Goal: Transaction & Acquisition: Purchase product/service

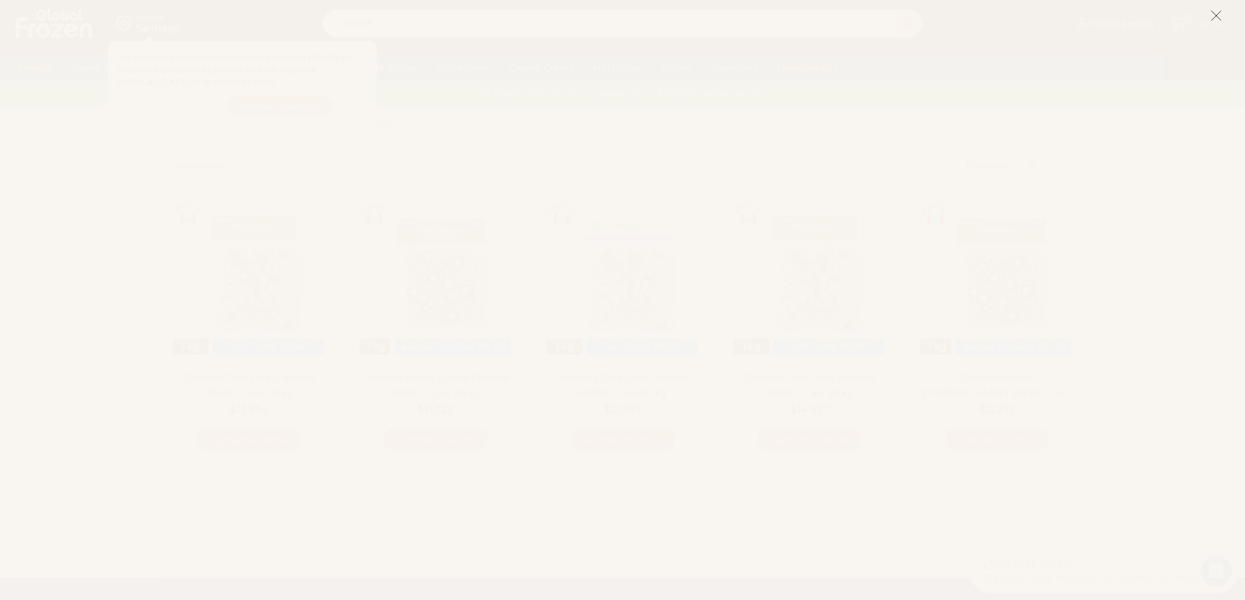
click at [1213, 20] on icon at bounding box center [1216, 16] width 12 height 12
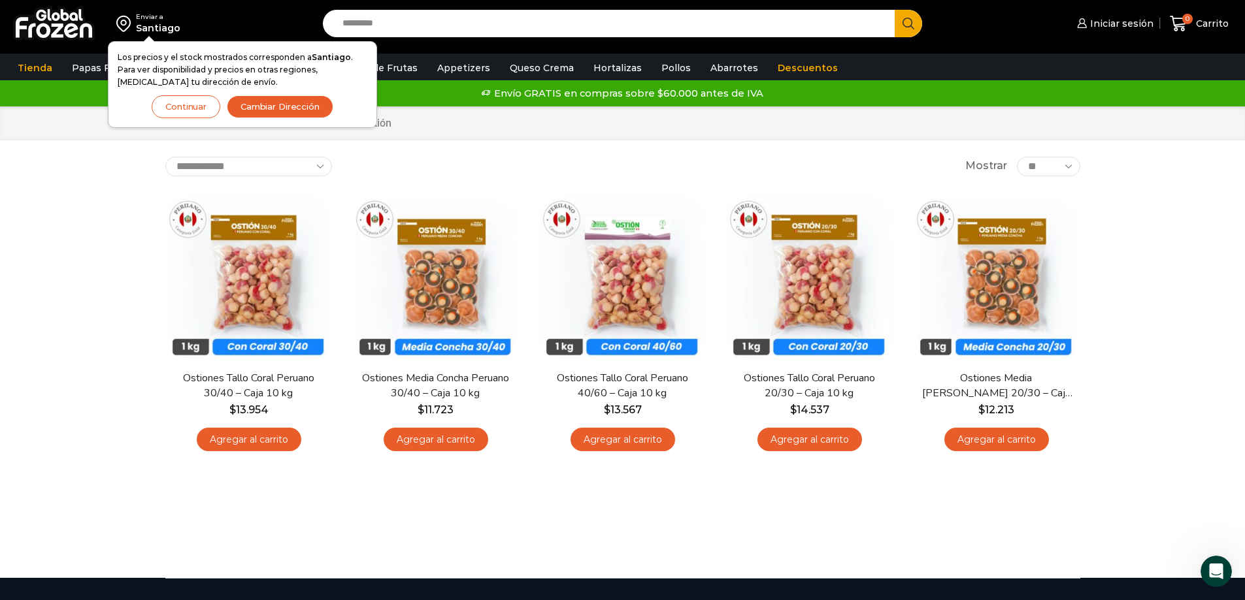
click at [0, 421] on div "Enviar a [GEOGRAPHIC_DATA] Los precios y el stock mostrados corresponden a [GEO…" at bounding box center [622, 289] width 1245 height 578
click at [54, 437] on div "Enviar a [GEOGRAPHIC_DATA] Los precios y el stock mostrados corresponden a [GEO…" at bounding box center [622, 289] width 1245 height 578
drag, startPoint x: 1179, startPoint y: 242, endPoint x: 932, endPoint y: 20, distance: 332.2
click at [1152, 230] on div "Enviar a [GEOGRAPHIC_DATA] Los precios y el stock mostrados corresponden a [GEO…" at bounding box center [622, 289] width 1245 height 578
click at [0, 397] on div "Enviar a [GEOGRAPHIC_DATA] Los precios y el stock mostrados corresponden a [GEO…" at bounding box center [622, 289] width 1245 height 578
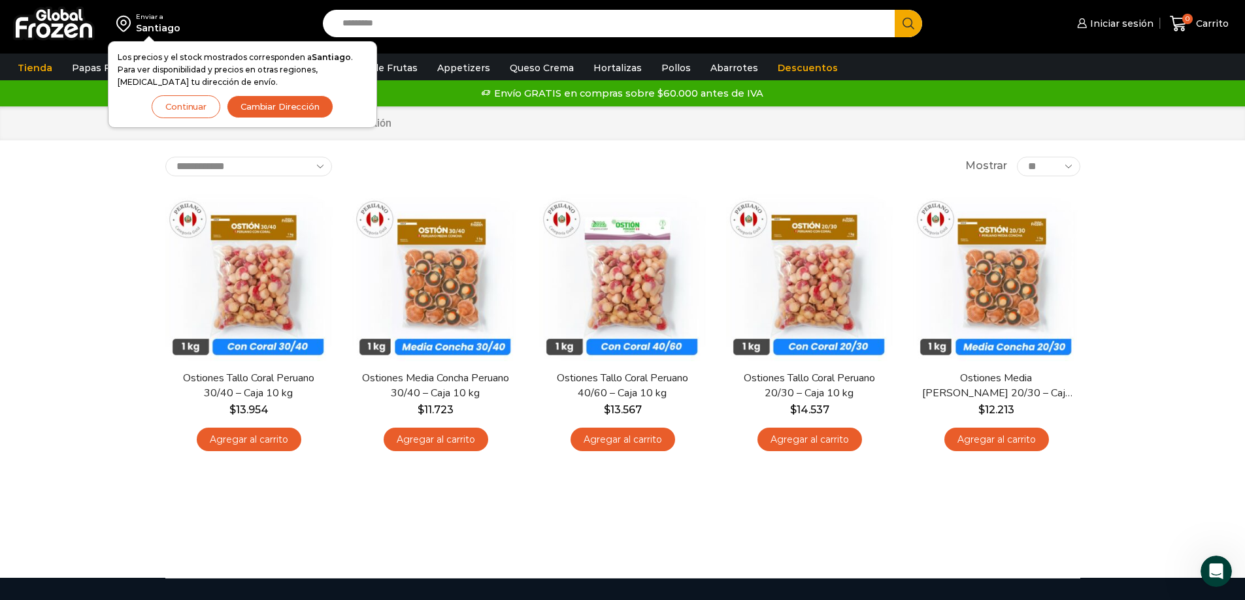
click at [187, 99] on button "Continuar" at bounding box center [186, 106] width 69 height 23
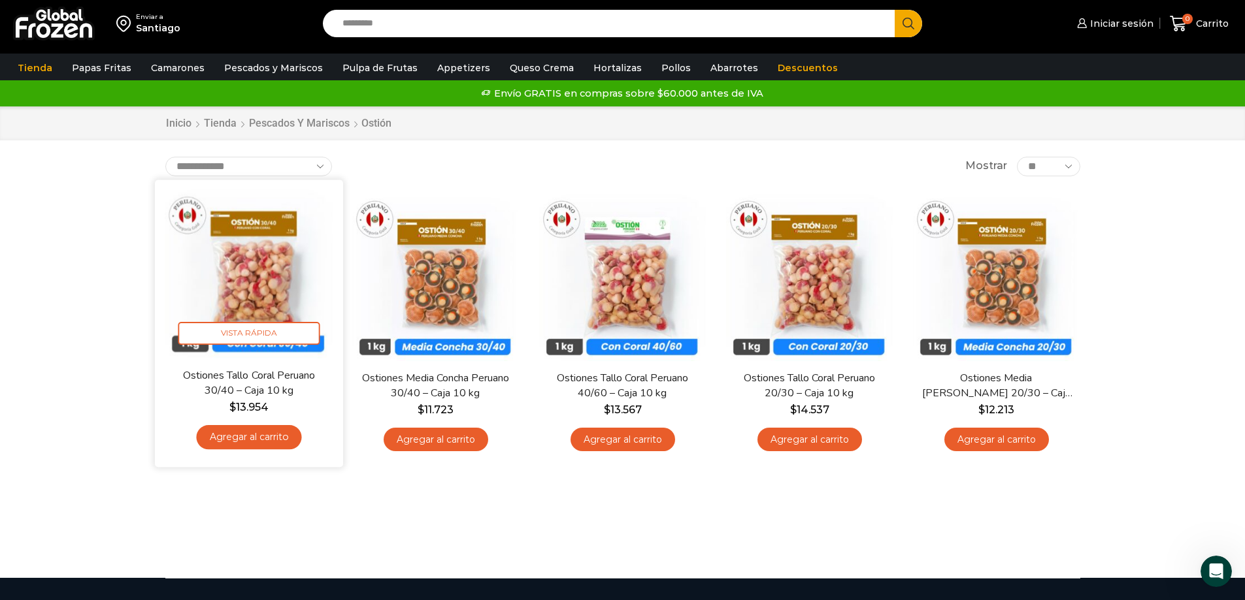
click at [225, 444] on link "Agregar al carrito" at bounding box center [248, 437] width 105 height 24
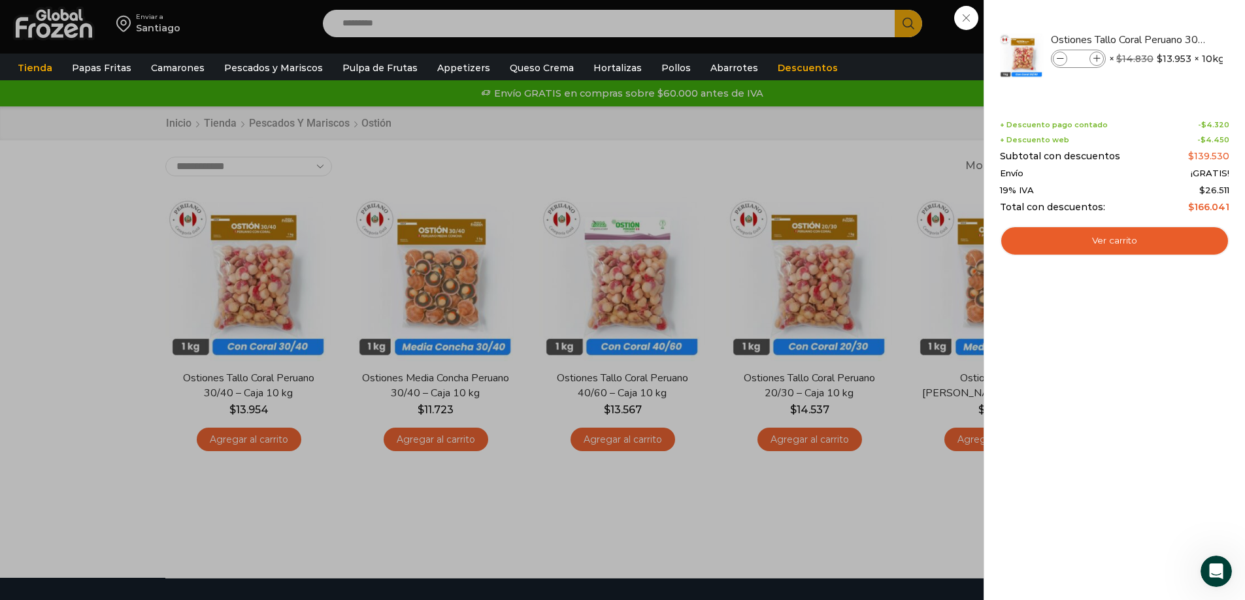
click at [1166, 21] on div "1 [GEOGRAPHIC_DATA] 1 1 Shopping Cart *" at bounding box center [1198, 23] width 65 height 31
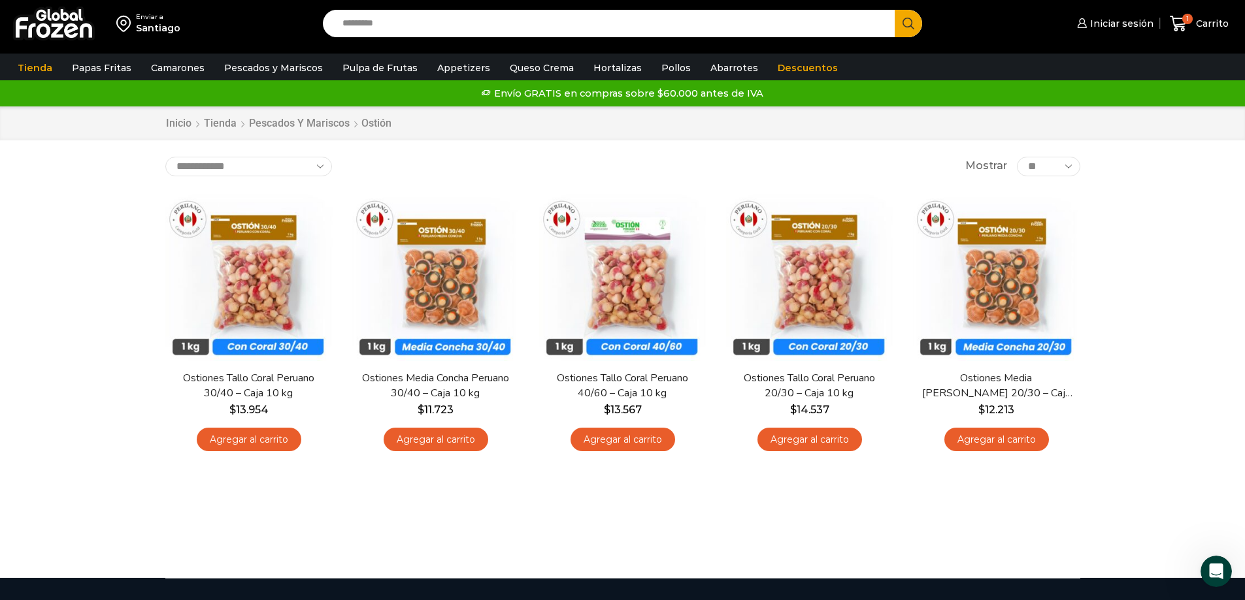
click at [792, 71] on link "Descuentos" at bounding box center [807, 68] width 73 height 25
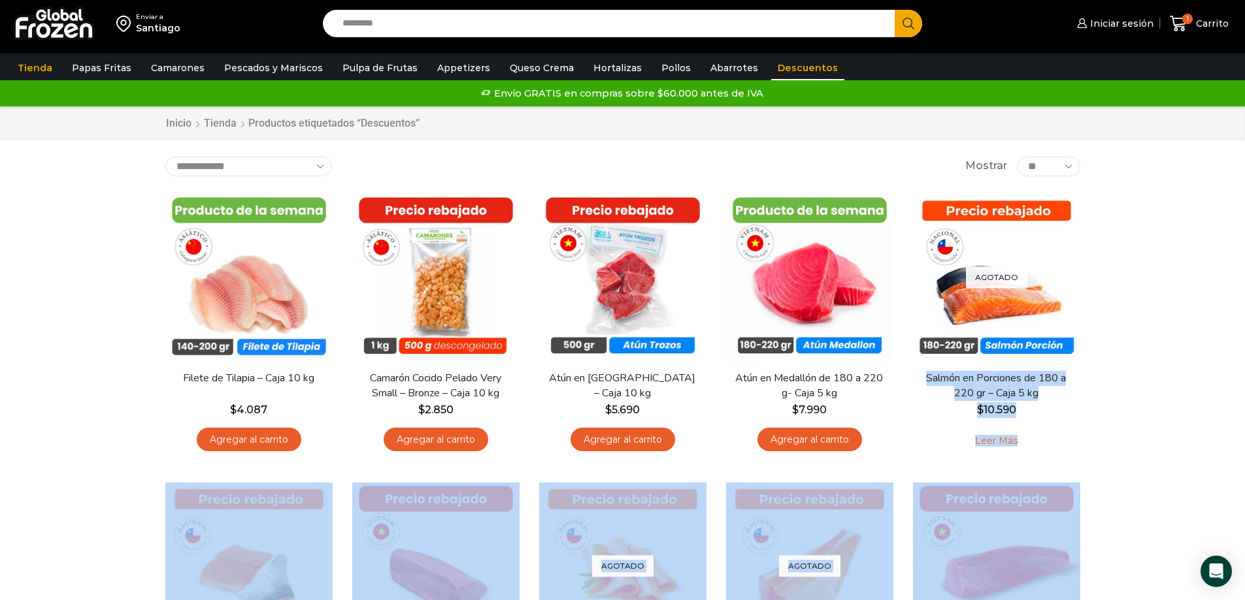
drag, startPoint x: 1244, startPoint y: 223, endPoint x: 1245, endPoint y: 540, distance: 316.9
